Goal: Transaction & Acquisition: Purchase product/service

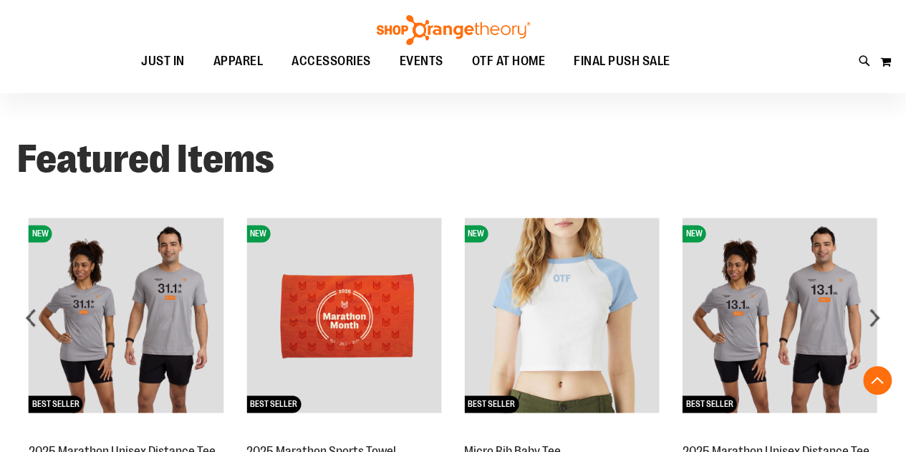
scroll to position [573, 0]
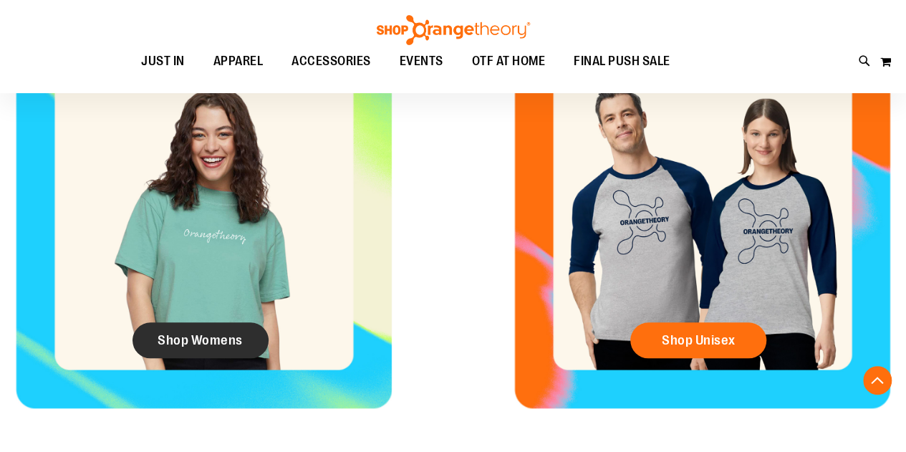
click at [203, 332] on span "Shop Womens" at bounding box center [199, 340] width 85 height 16
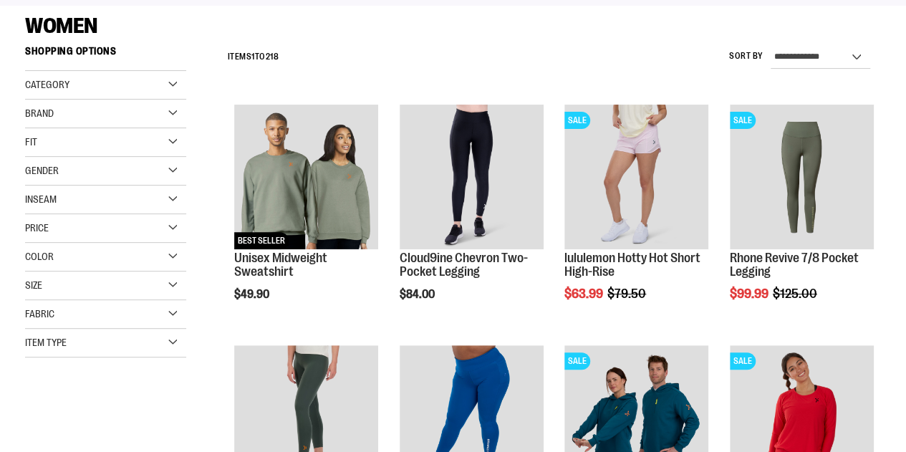
scroll to position [215, 0]
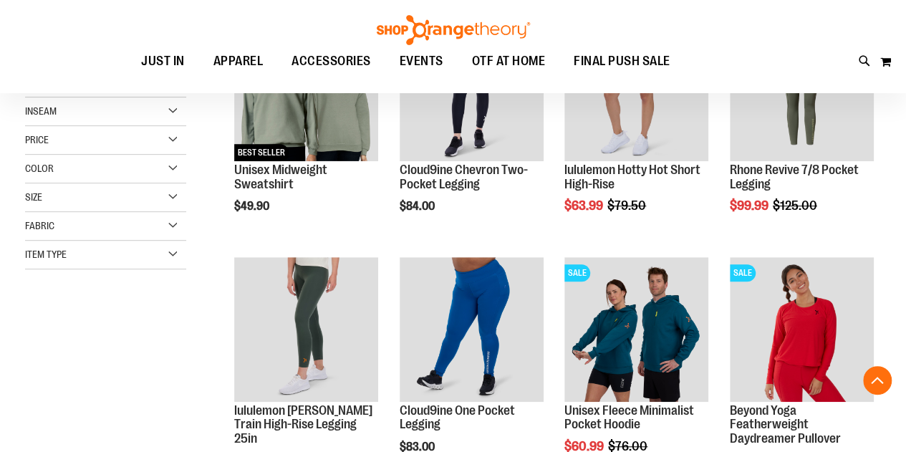
scroll to position [215, 0]
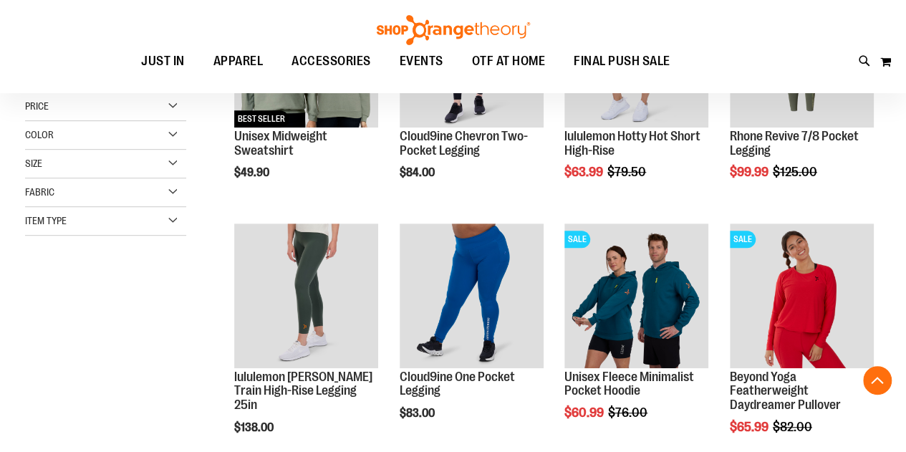
scroll to position [358, 0]
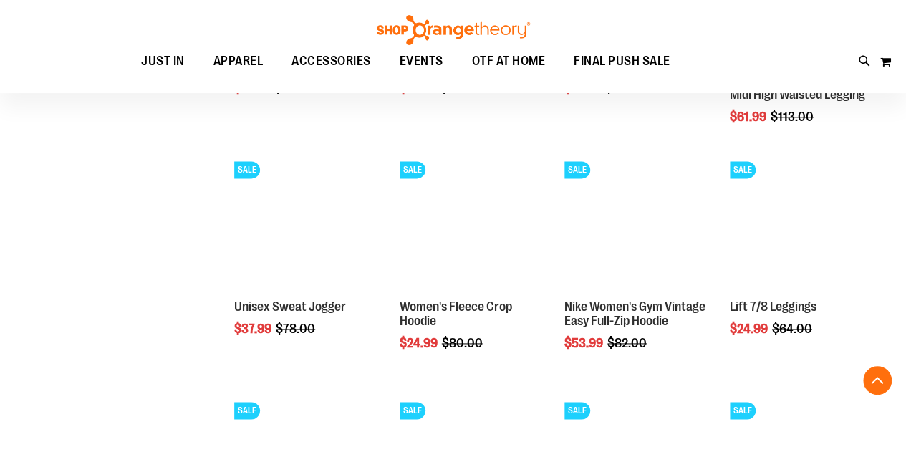
scroll to position [1145, 0]
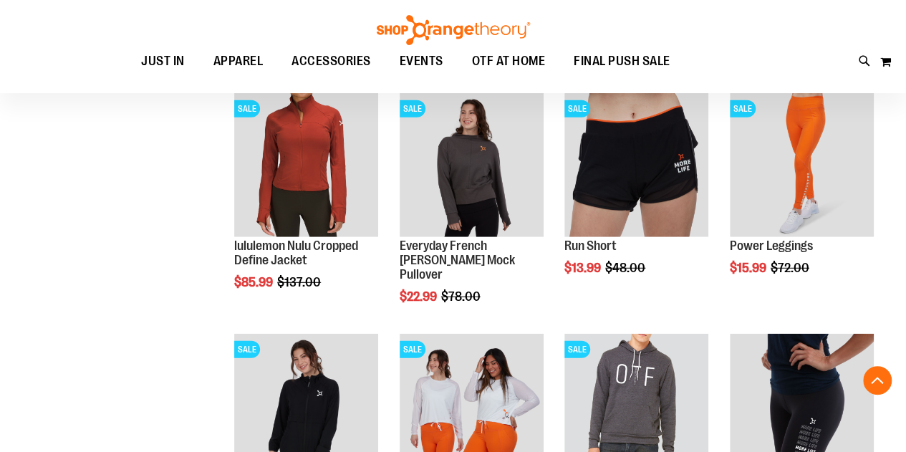
scroll to position [1861, 0]
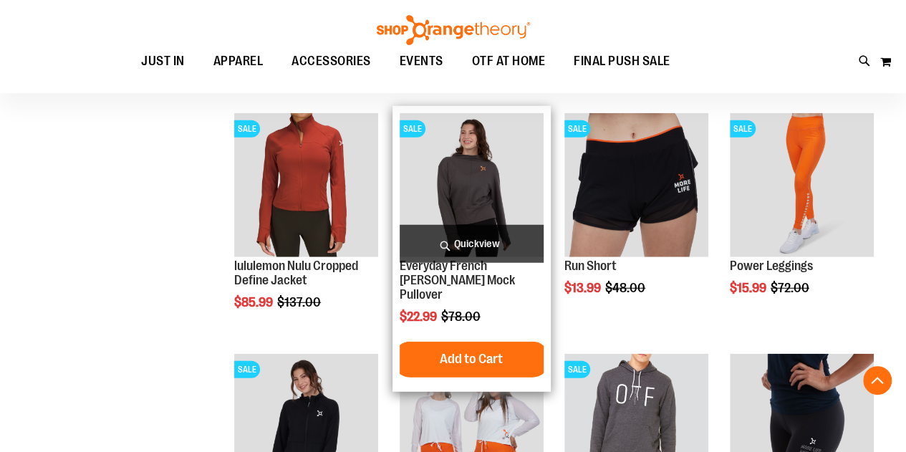
click at [472, 188] on img "product" at bounding box center [471, 185] width 144 height 144
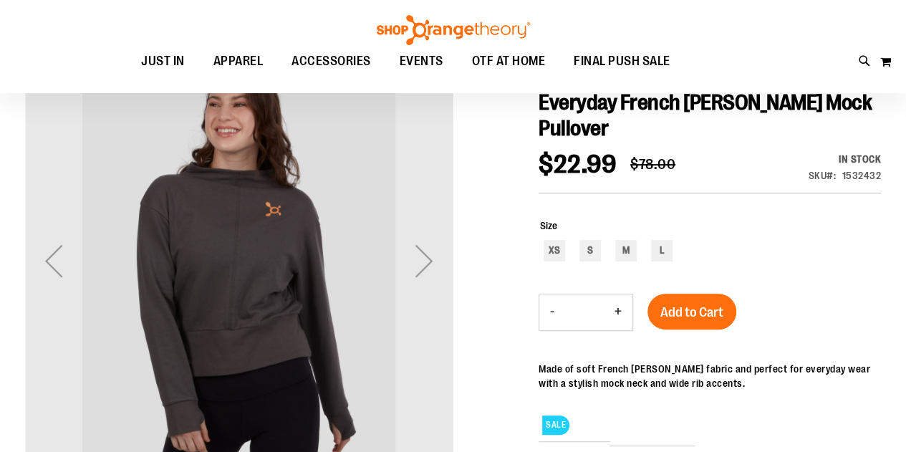
scroll to position [215, 0]
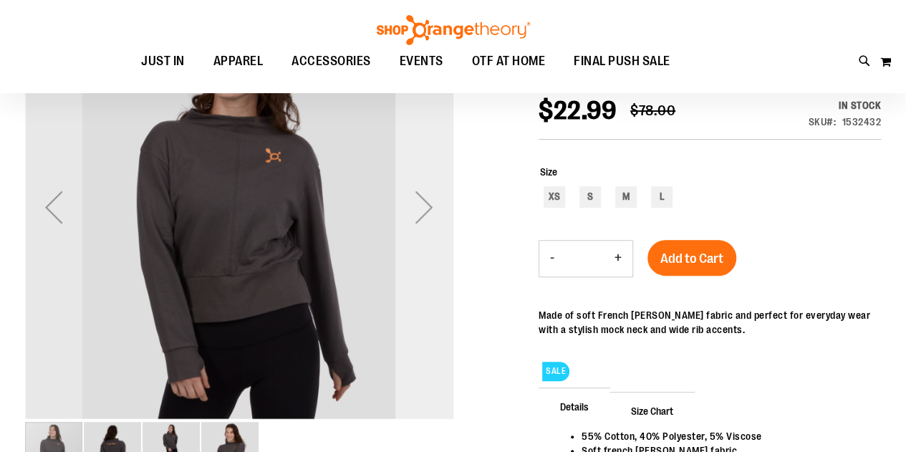
click at [424, 209] on div "Next" at bounding box center [423, 206] width 57 height 57
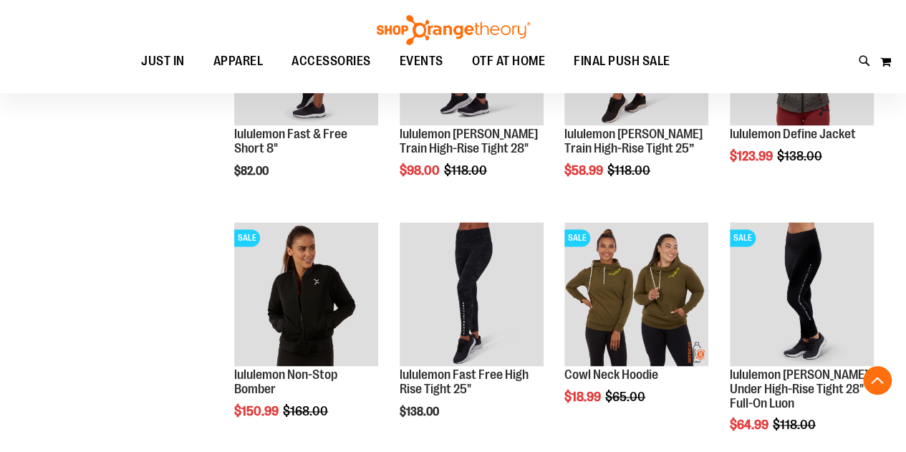
scroll to position [916, 0]
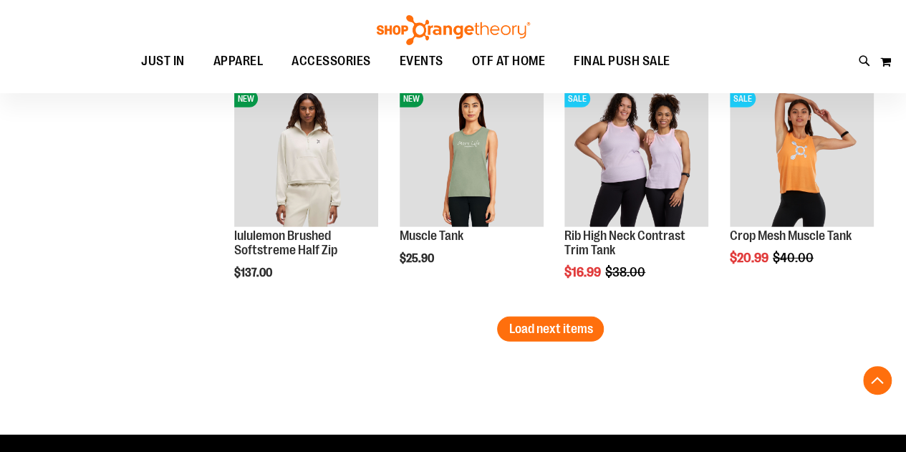
scroll to position [1989, 0]
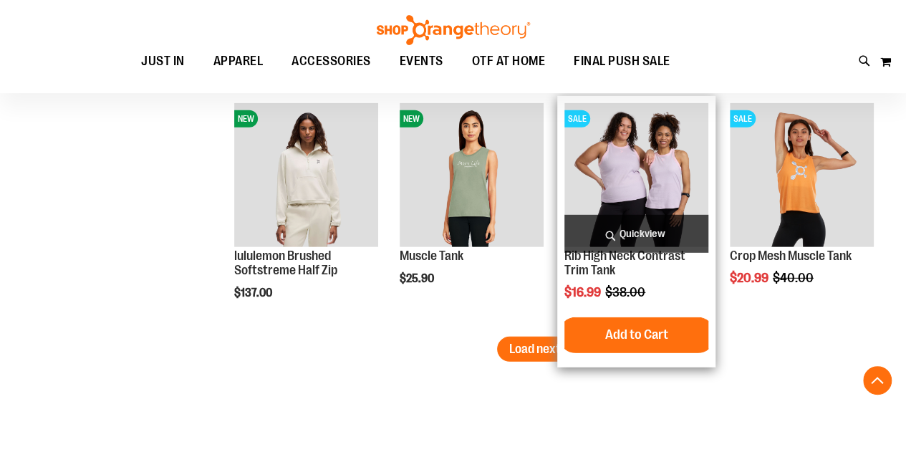
click at [618, 175] on img "product" at bounding box center [636, 175] width 144 height 144
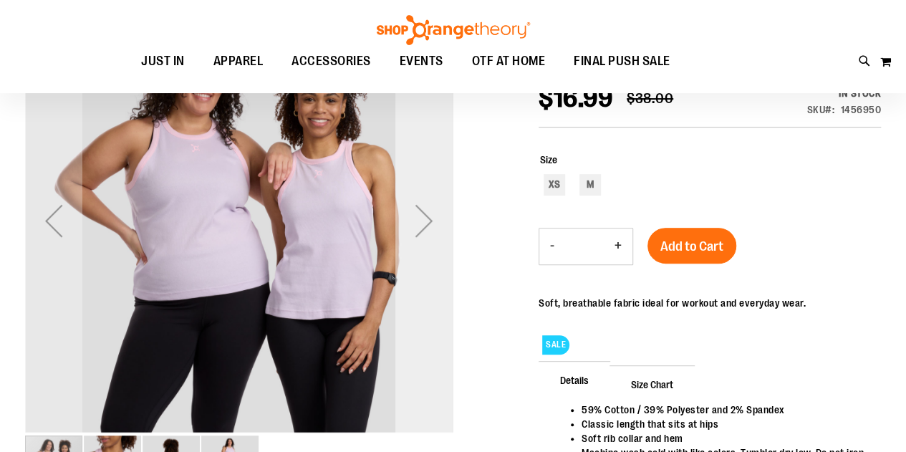
scroll to position [215, 0]
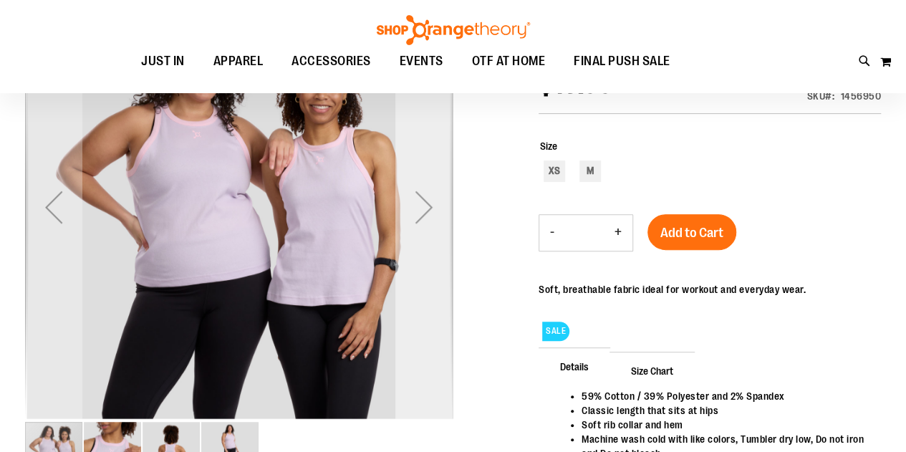
click at [419, 205] on div "Next" at bounding box center [423, 206] width 57 height 57
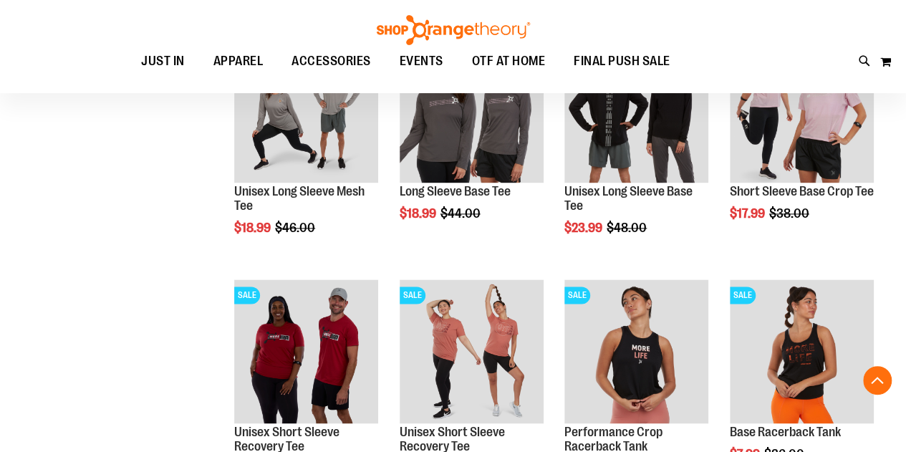
scroll to position [935, 0]
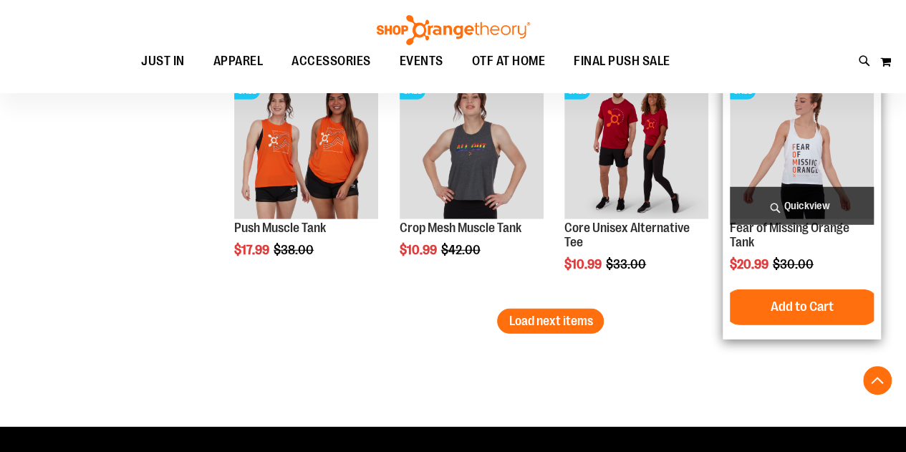
scroll to position [2152, 0]
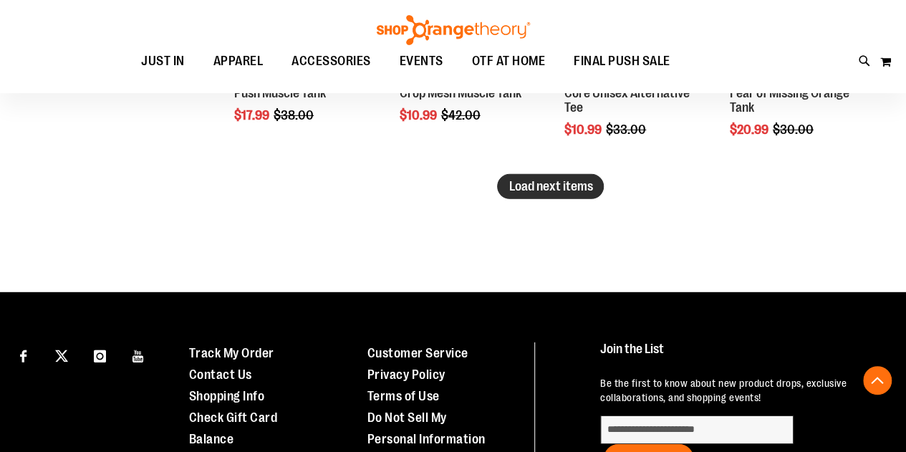
click at [581, 192] on span "Load next items" at bounding box center [550, 186] width 84 height 14
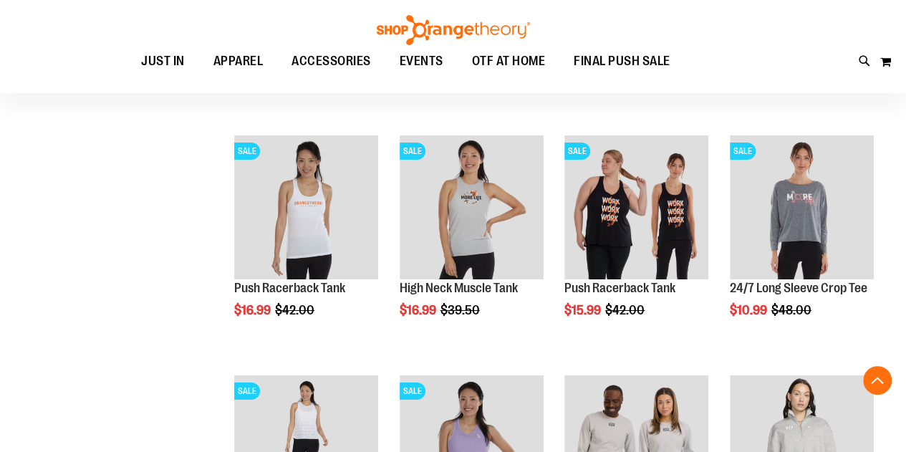
scroll to position [2653, 0]
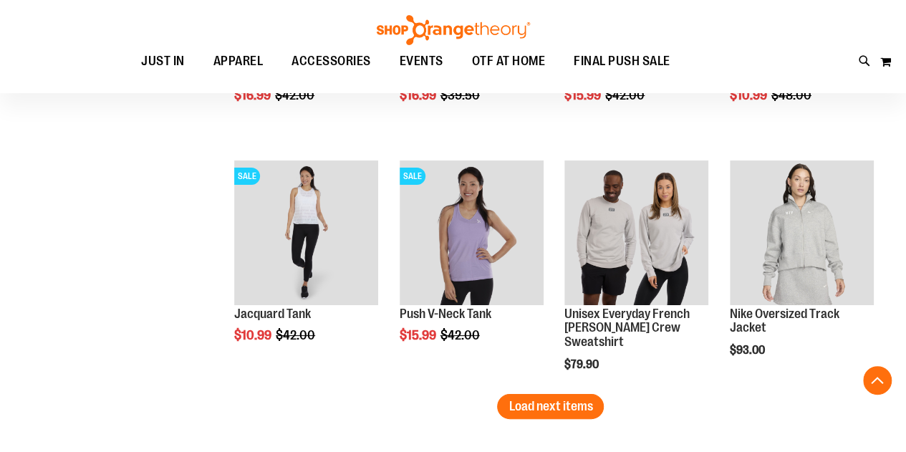
click at [531, 399] on span "Load next items" at bounding box center [550, 406] width 84 height 14
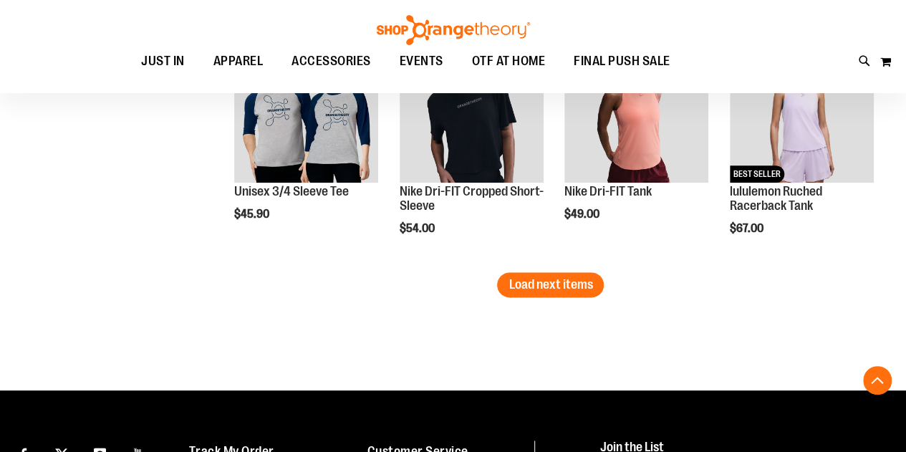
scroll to position [3655, 0]
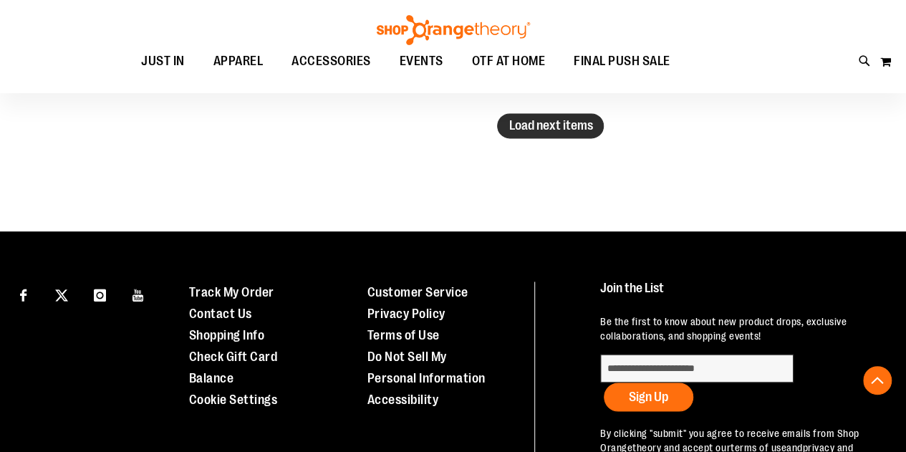
click at [543, 133] on button "Load next items" at bounding box center [550, 125] width 107 height 25
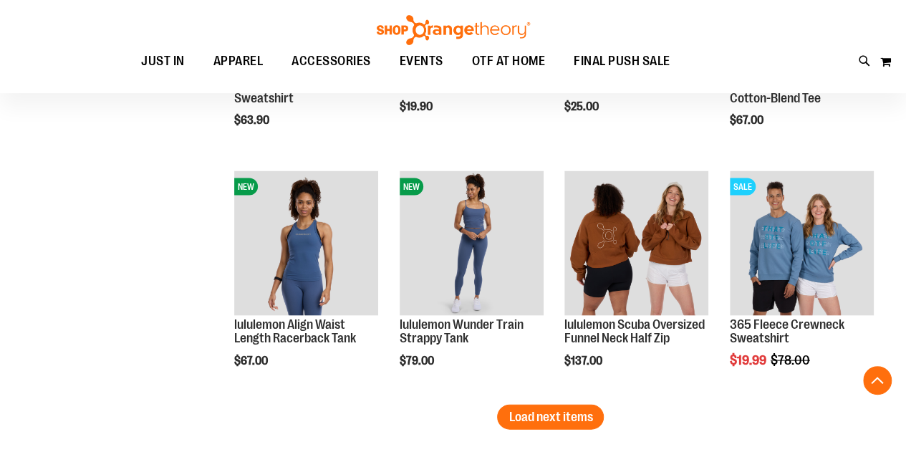
scroll to position [4299, 0]
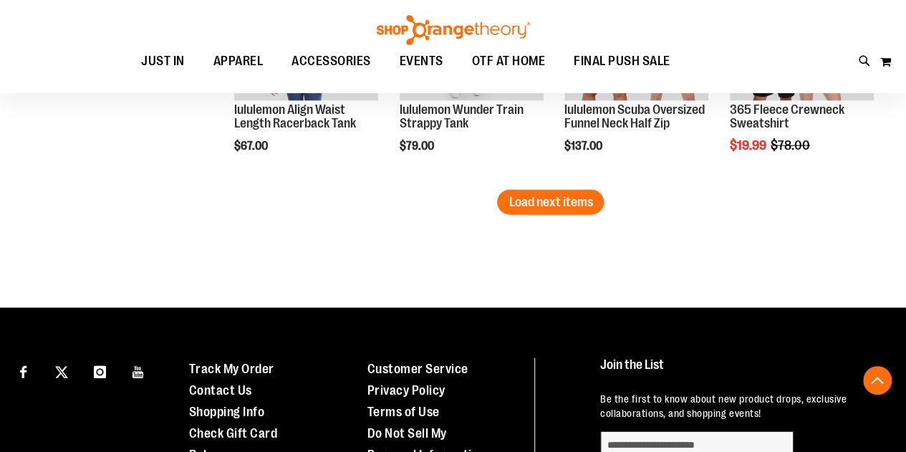
click at [557, 203] on span "Load next items" at bounding box center [550, 202] width 84 height 14
